Goal: Task Accomplishment & Management: Use online tool/utility

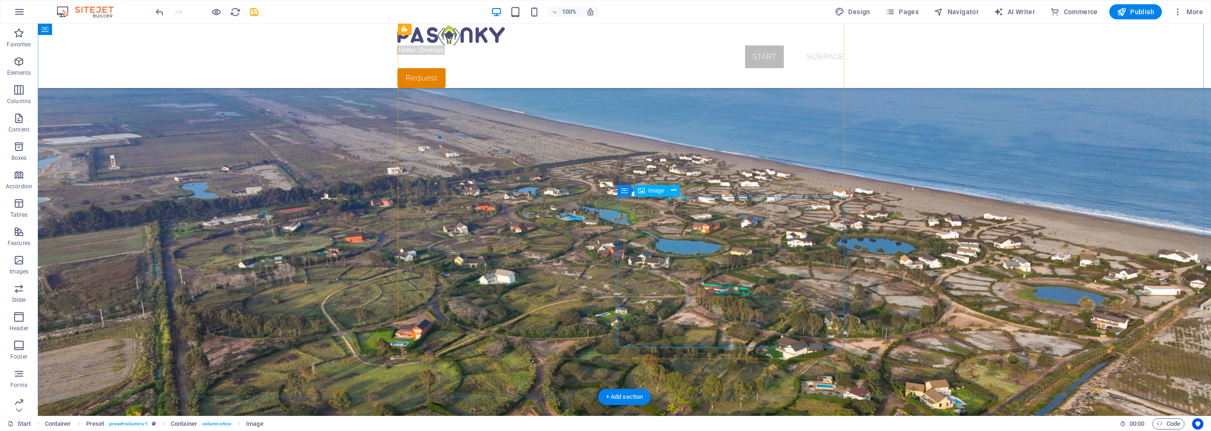
scroll to position [1325, 0]
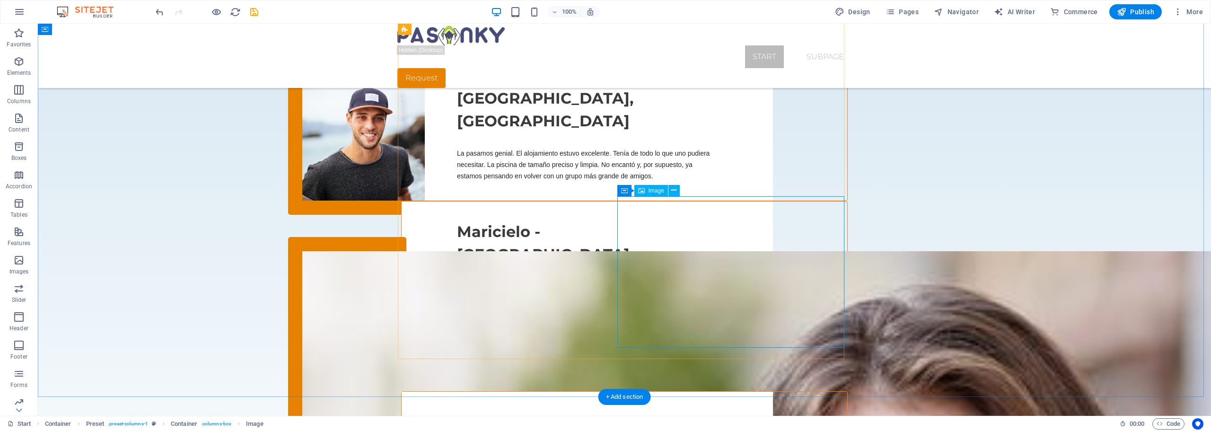
select select "%"
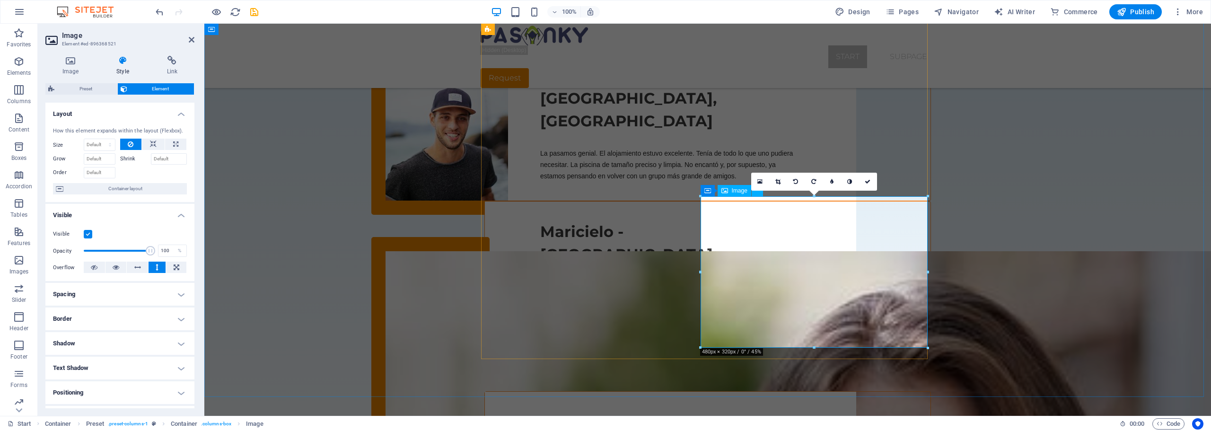
click at [77, 66] on h4 "Image" at bounding box center [72, 66] width 54 height 20
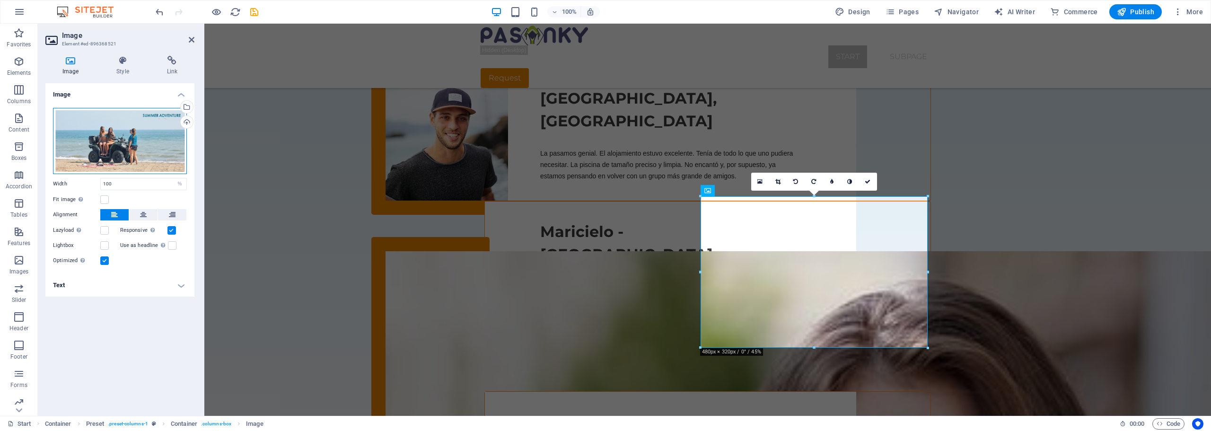
click at [116, 145] on div "Drag files here, click to choose files or select files from Files or our free s…" at bounding box center [120, 141] width 134 height 66
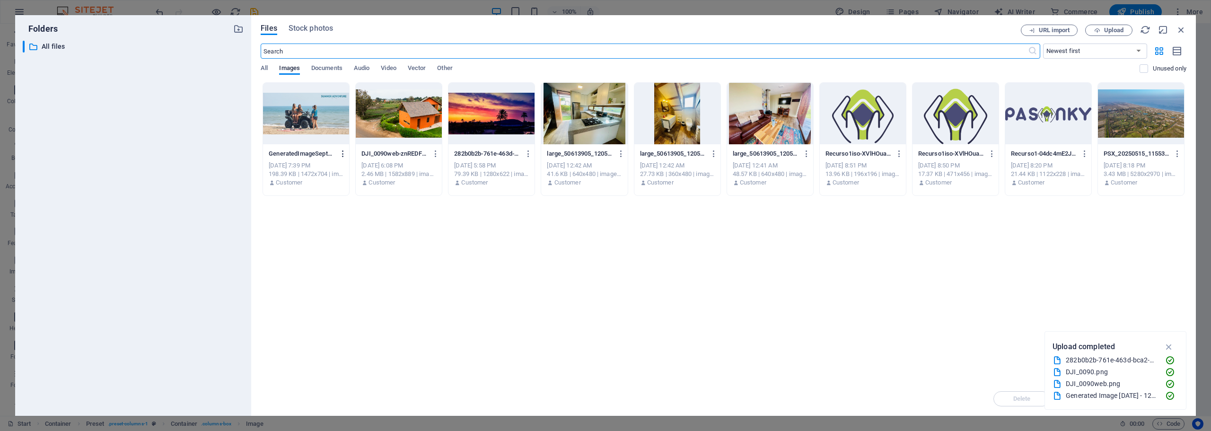
click at [343, 156] on icon "button" at bounding box center [343, 154] width 9 height 9
click at [336, 334] on h6 "Delete" at bounding box center [349, 337] width 40 height 11
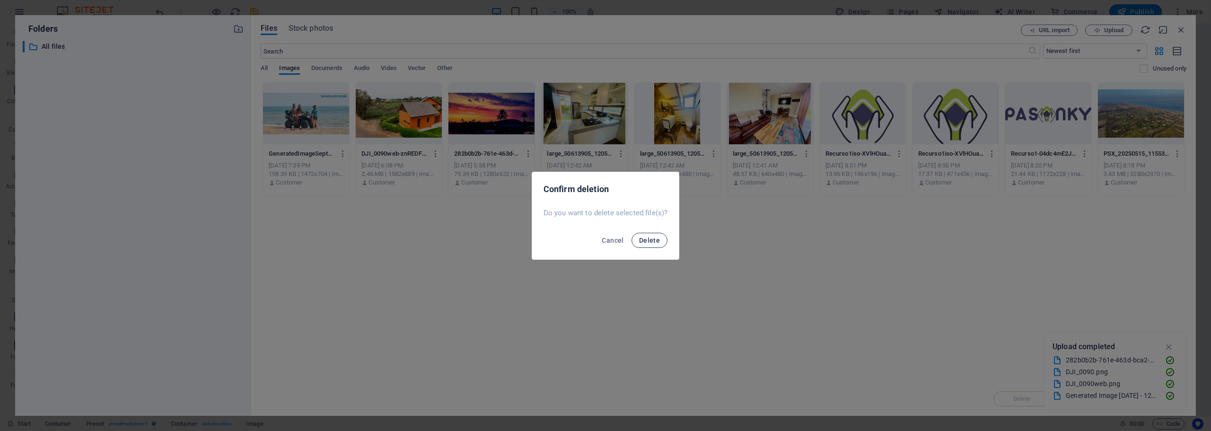
click at [645, 240] on span "Delete" at bounding box center [649, 241] width 21 height 8
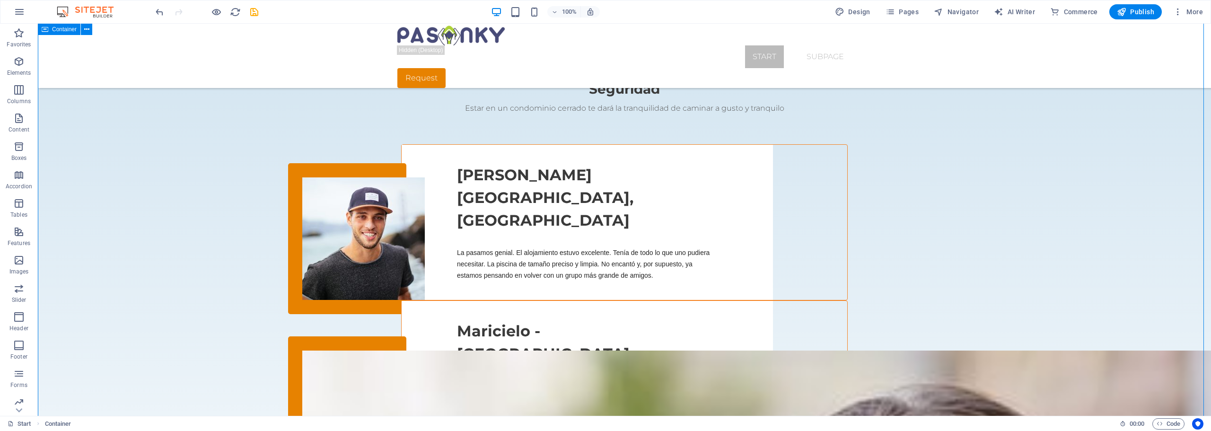
scroll to position [1230, 0]
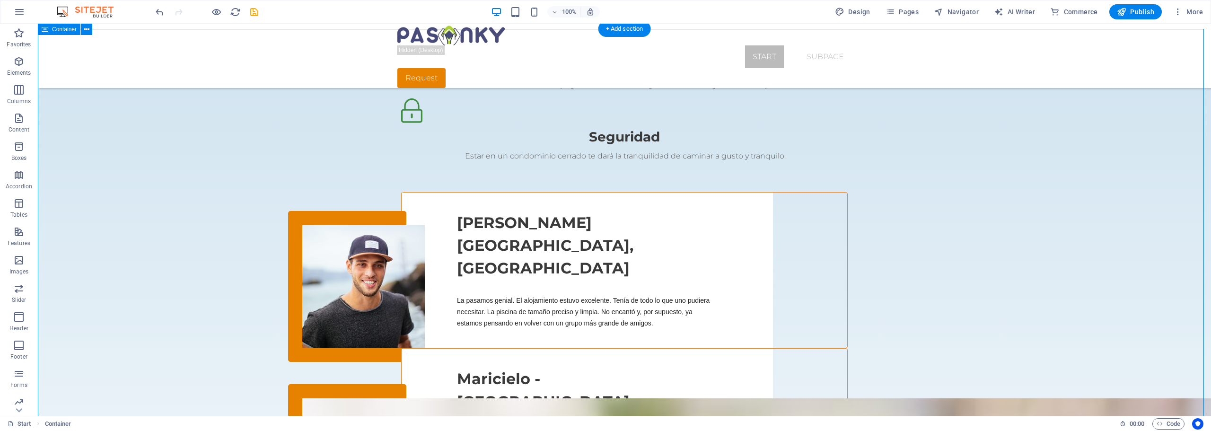
scroll to position [1173, 0]
